Goal: Task Accomplishment & Management: Use online tool/utility

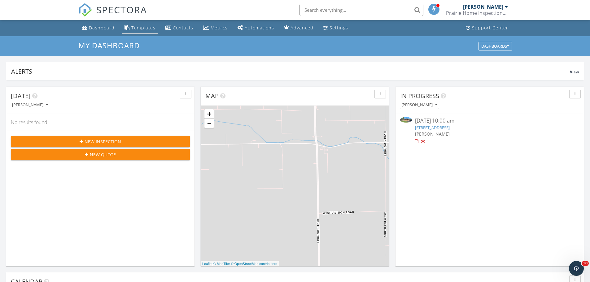
click at [139, 27] on div "Templates" at bounding box center [143, 28] width 24 height 6
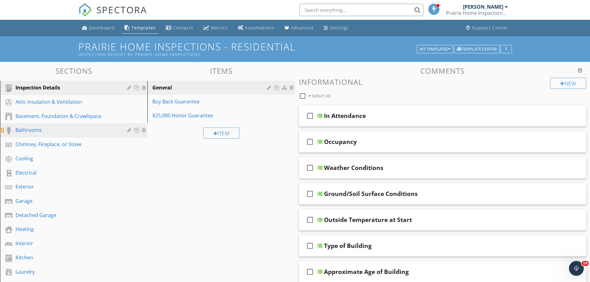
click at [29, 129] on div "Bathrooms" at bounding box center [66, 129] width 103 height 7
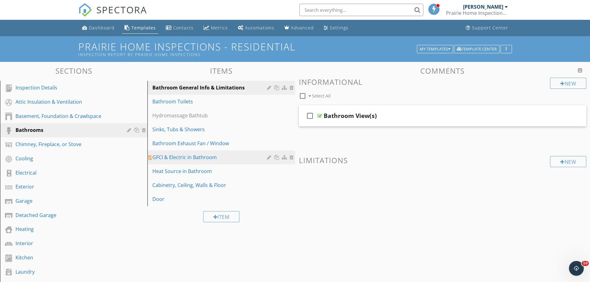
click at [189, 155] on div "GFCI & Electric in Bathroom" at bounding box center [210, 157] width 116 height 7
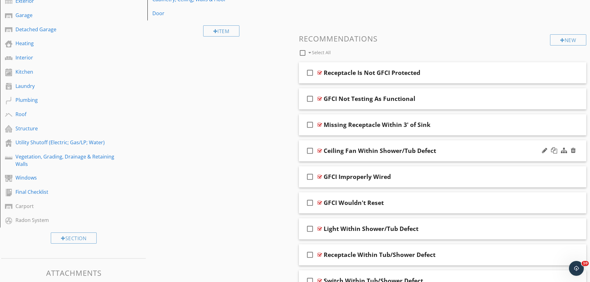
scroll to position [217, 0]
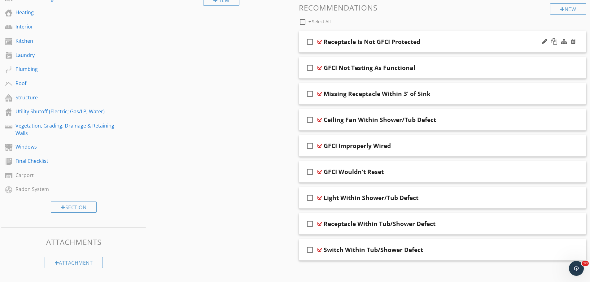
click at [441, 38] on div "Receptacle Is Not GFCI Protected" at bounding box center [427, 41] width 206 height 7
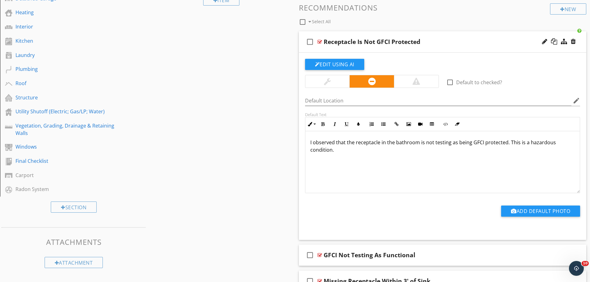
drag, startPoint x: 340, startPoint y: 155, endPoint x: 303, endPoint y: 139, distance: 40.2
click at [303, 139] on div "Default Text Inline Style XLarge Large Normal Small Light Small/Light Bold Ital…" at bounding box center [442, 152] width 283 height 81
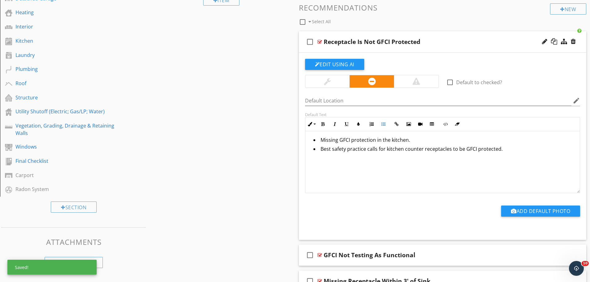
click at [395, 140] on li "Missing GFCI protection in the kitchen." at bounding box center [444, 140] width 262 height 9
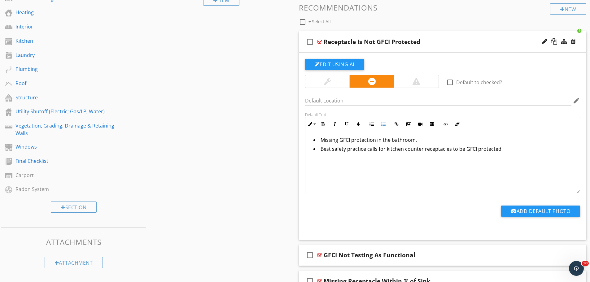
click at [390, 148] on li "Best safety practice calls for kitchen counter receptacles to be GFCI protected." at bounding box center [444, 149] width 262 height 9
click at [418, 148] on li "Best safety practice calls for bathroom counter receptacles to be GFCI protecte…" at bounding box center [444, 149] width 262 height 9
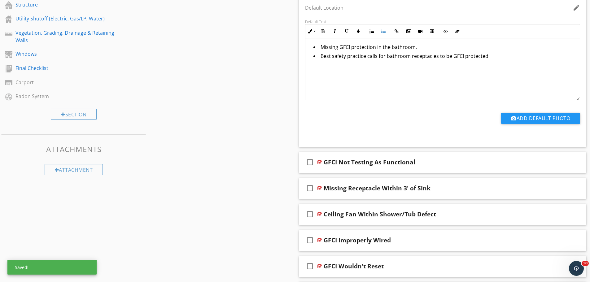
click at [286, 186] on div "Sections Inspection Details Attic Insulation & Ventilation Basement, Foundation…" at bounding box center [295, 63] width 590 height 623
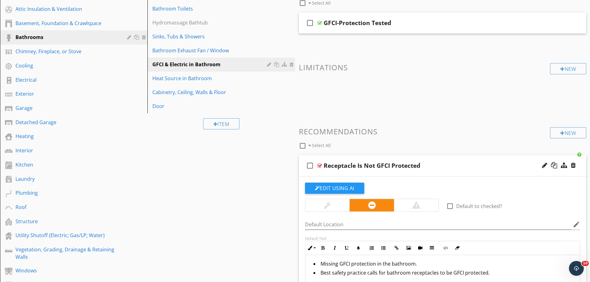
scroll to position [155, 0]
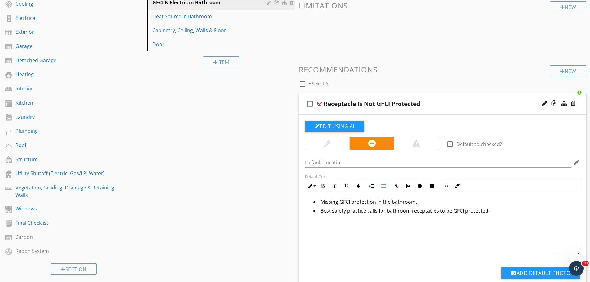
drag, startPoint x: 497, startPoint y: 212, endPoint x: 309, endPoint y: 196, distance: 189.2
click at [309, 196] on div "Missing GFCI protection in the bathroom. Best safety practice calls for bathroo…" at bounding box center [442, 224] width 275 height 62
copy ul "Missing GFCI protection in the bathroom. Best safety practice calls for bathroo…"
click at [540, 210] on li "Best safety practice calls for bathroom receptacles to be GFCI protected." at bounding box center [444, 211] width 262 height 9
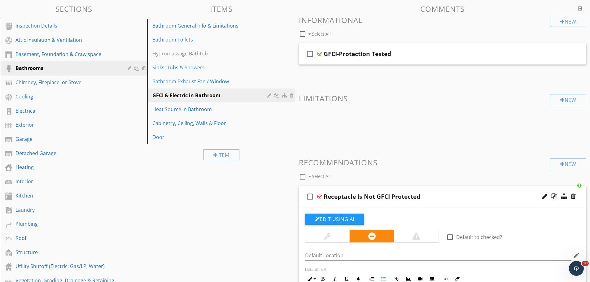
scroll to position [31, 0]
